Goal: Transaction & Acquisition: Book appointment/travel/reservation

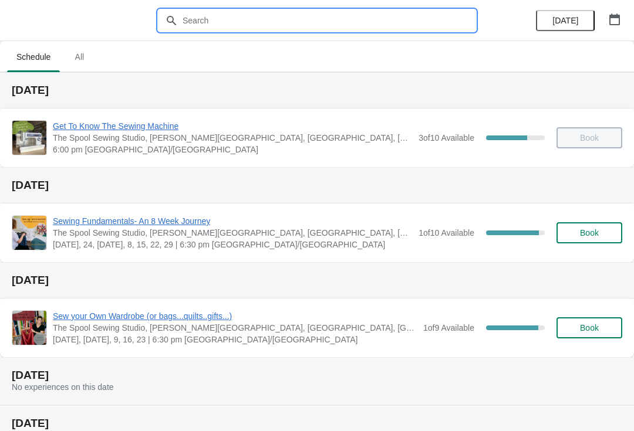
click at [249, 21] on input "text" at bounding box center [329, 20] width 294 height 21
click at [235, 23] on input "text" at bounding box center [329, 20] width 294 height 21
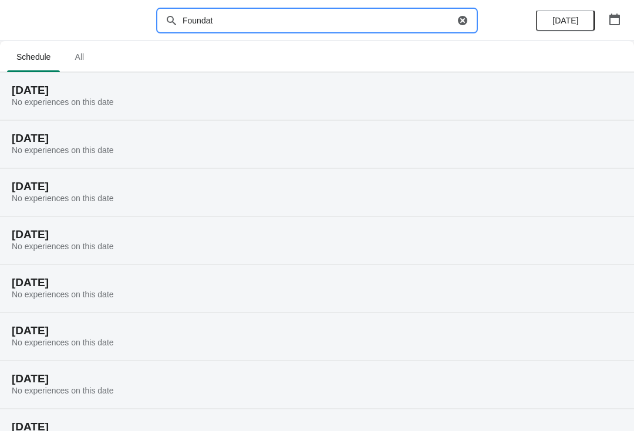
type input "Foundat"
click at [76, 63] on span "All" at bounding box center [79, 56] width 29 height 21
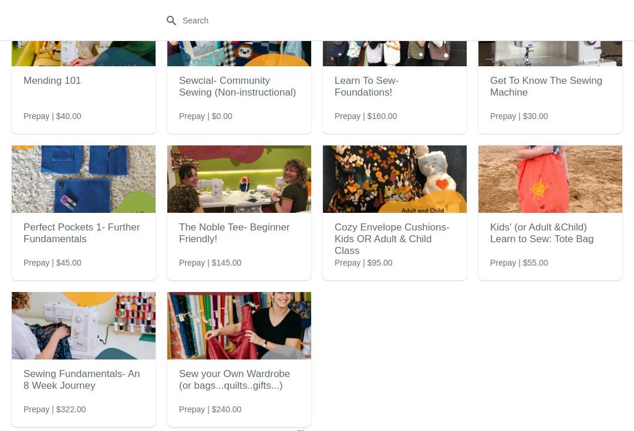
scroll to position [86, 0]
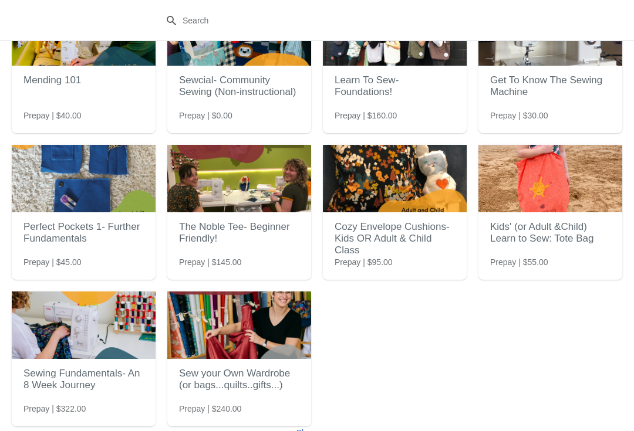
click at [245, 192] on img at bounding box center [239, 179] width 144 height 68
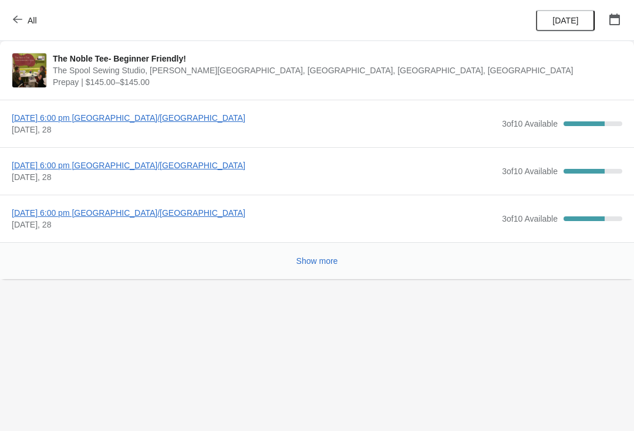
click at [41, 117] on span "Tuesday, October 14, 2025 | 6:00 pm America/Vancouver" at bounding box center [254, 118] width 484 height 12
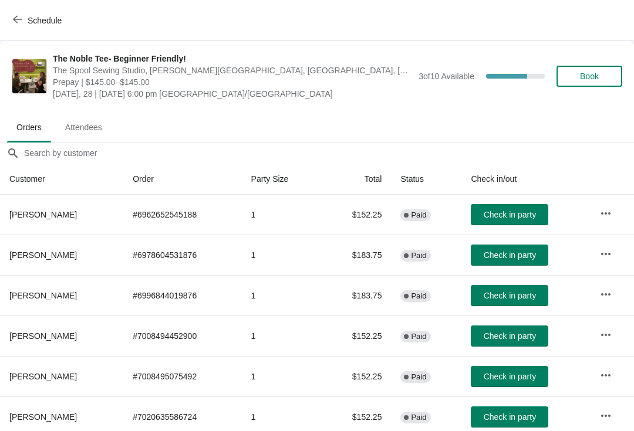
click at [612, 80] on button "Book" at bounding box center [589, 76] width 66 height 21
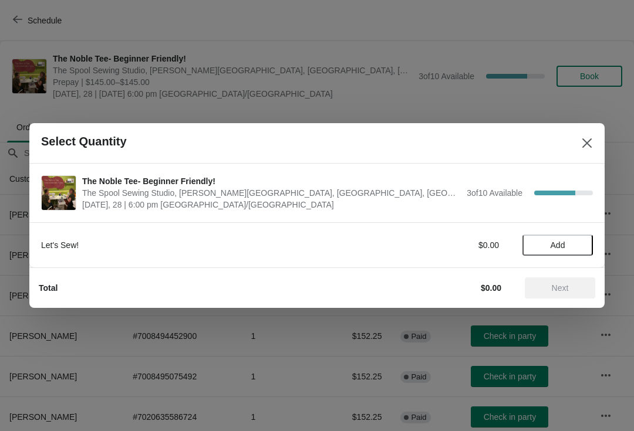
click at [554, 243] on span "Add" at bounding box center [558, 245] width 15 height 9
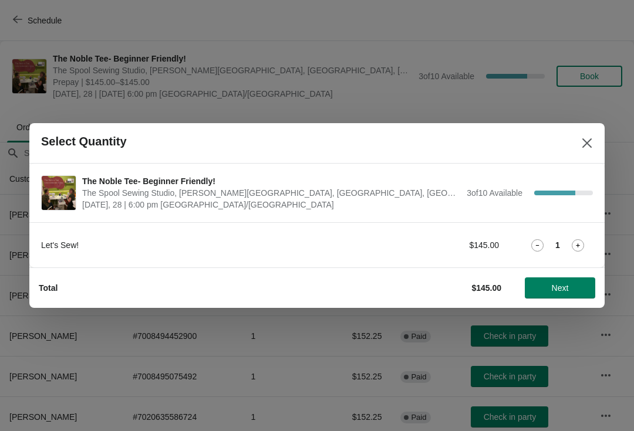
click at [537, 293] on button "Next" at bounding box center [560, 288] width 70 height 21
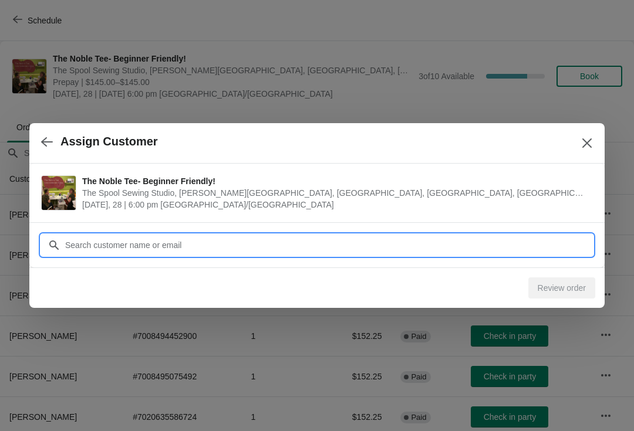
click at [77, 245] on input "Customer" at bounding box center [329, 245] width 528 height 21
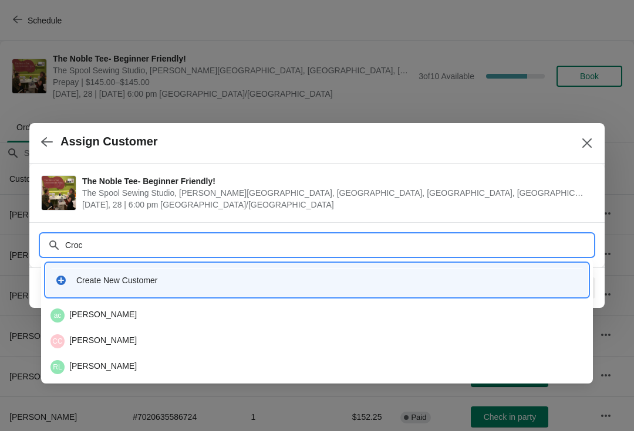
type input "Crock"
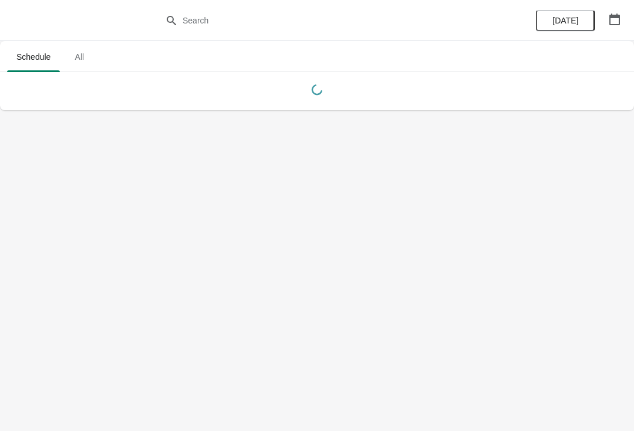
click at [86, 49] on span "All" at bounding box center [79, 56] width 29 height 21
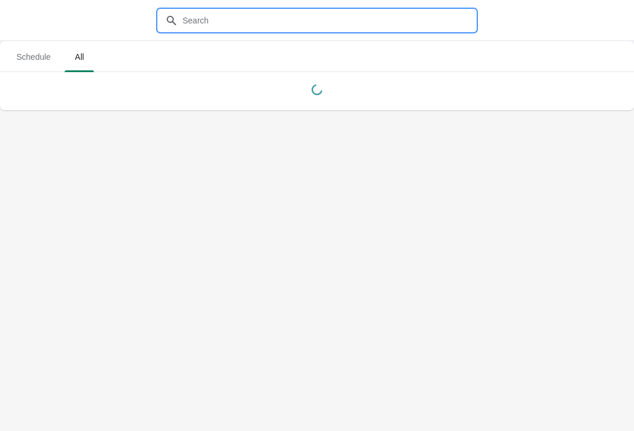
click at [216, 22] on input "text" at bounding box center [329, 20] width 294 height 21
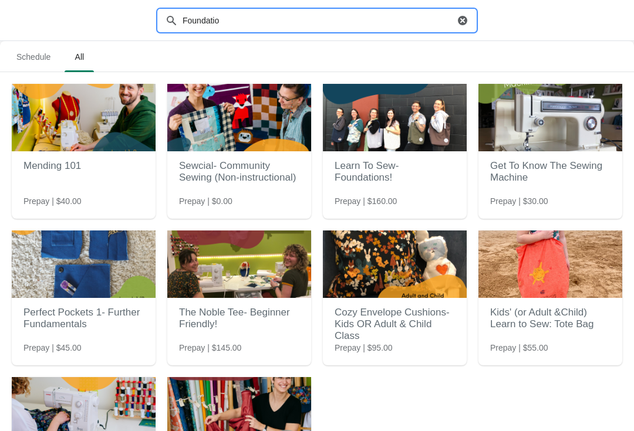
type input "Foundation"
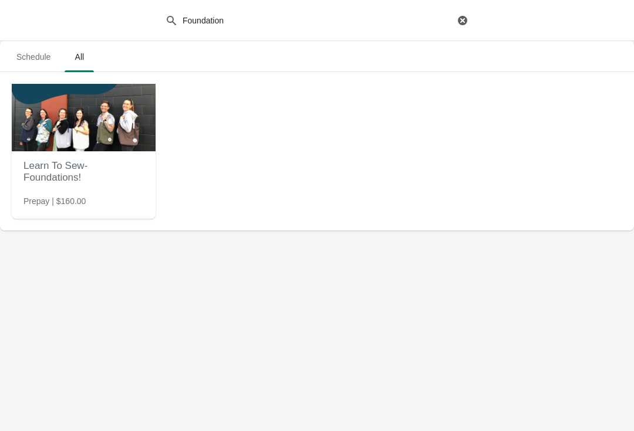
click at [111, 131] on img at bounding box center [84, 118] width 144 height 68
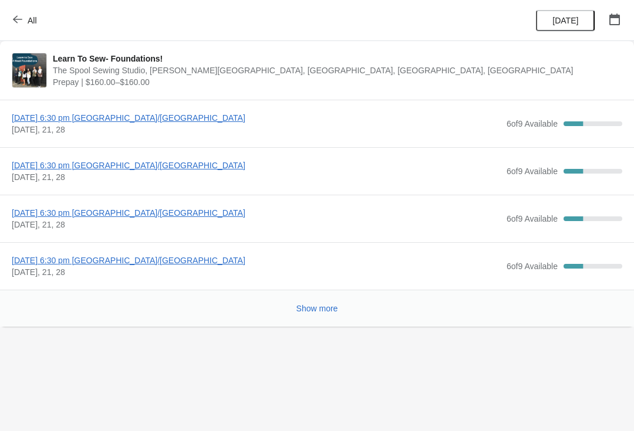
click at [194, 117] on span "[DATE] 6:30 pm [GEOGRAPHIC_DATA]/[GEOGRAPHIC_DATA]" at bounding box center [256, 118] width 489 height 12
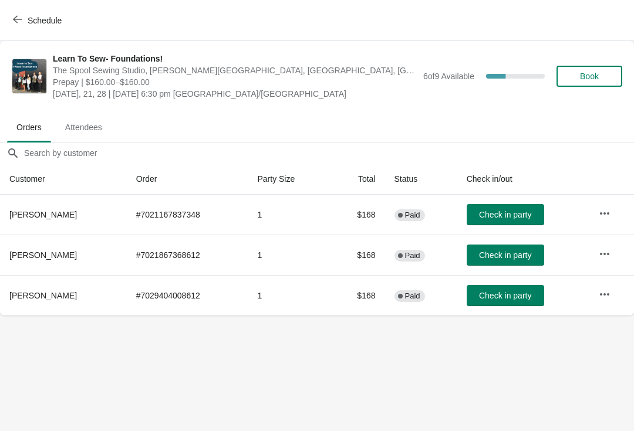
click at [530, 217] on span "Check in party" at bounding box center [505, 214] width 52 height 9
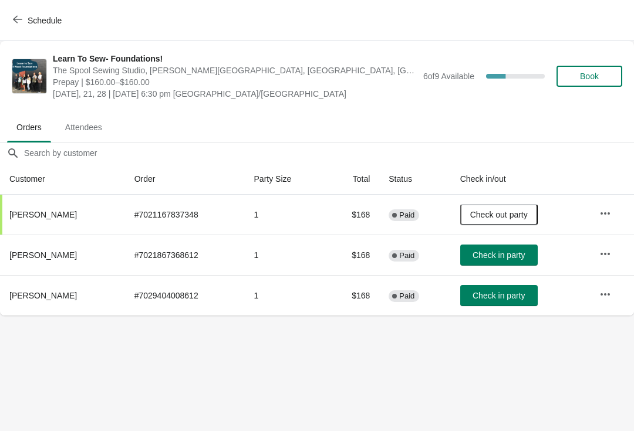
click at [521, 210] on span "Check out party" at bounding box center [499, 214] width 58 height 9
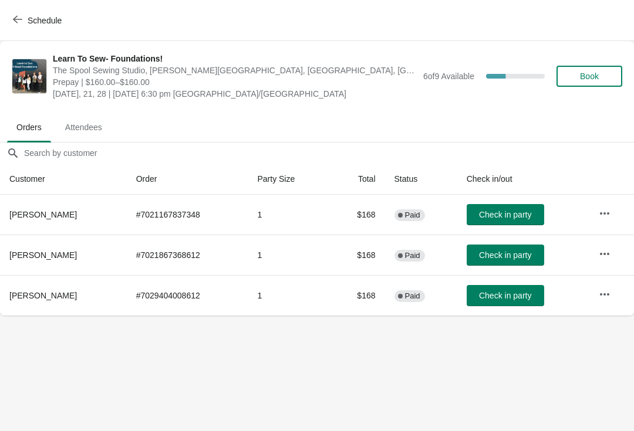
click at [590, 79] on span "Book" at bounding box center [589, 76] width 19 height 9
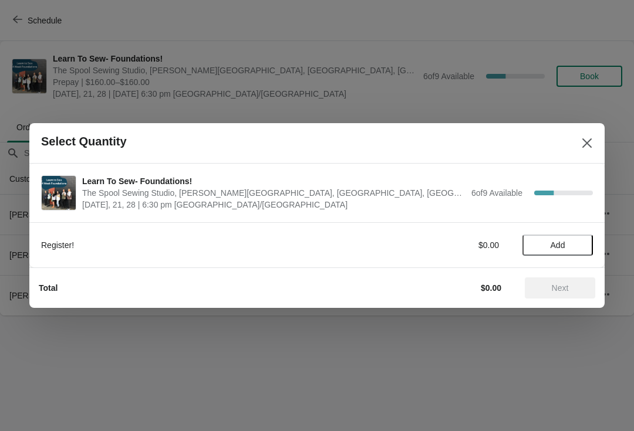
click at [567, 242] on span "Add" at bounding box center [557, 245] width 49 height 9
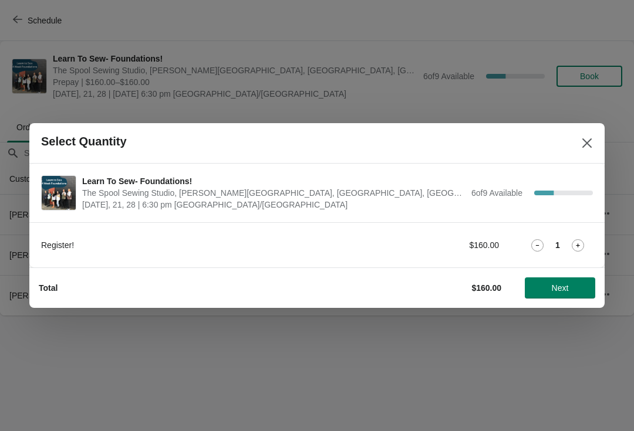
click at [561, 289] on span "Next" at bounding box center [560, 288] width 17 height 9
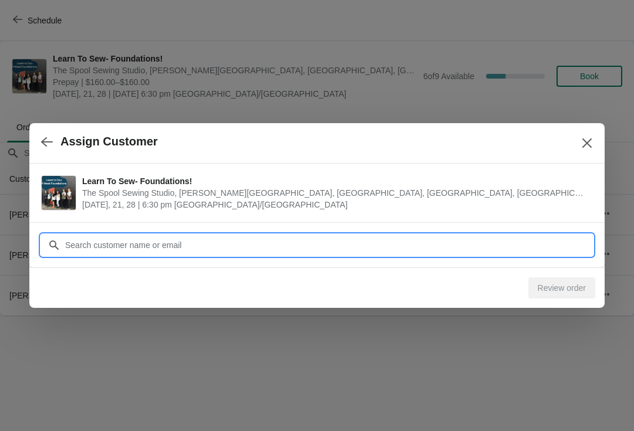
click at [117, 244] on input "Customer" at bounding box center [329, 245] width 528 height 21
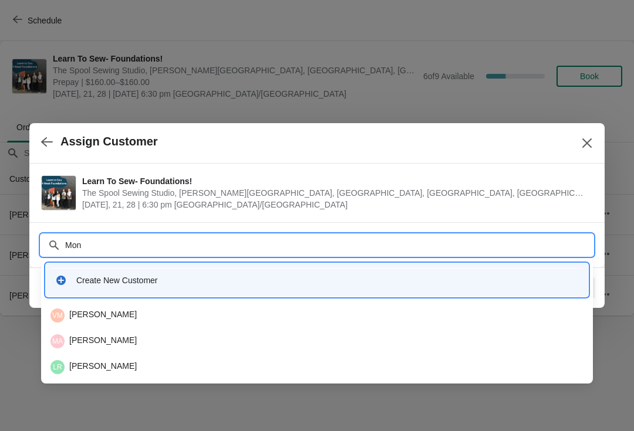
type input "Mont"
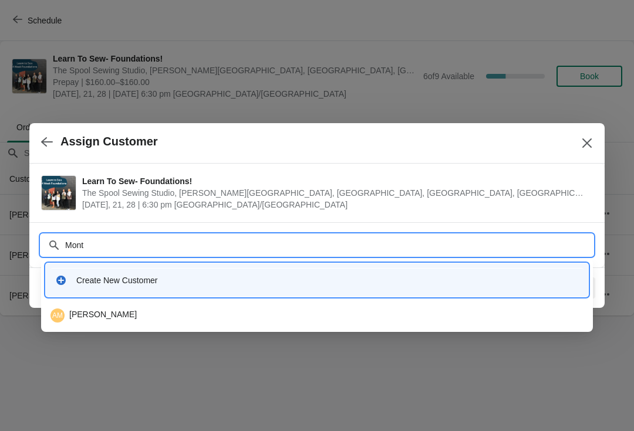
click at [72, 307] on div "AM [PERSON_NAME]" at bounding box center [317, 315] width 542 height 23
